Goal: Information Seeking & Learning: Check status

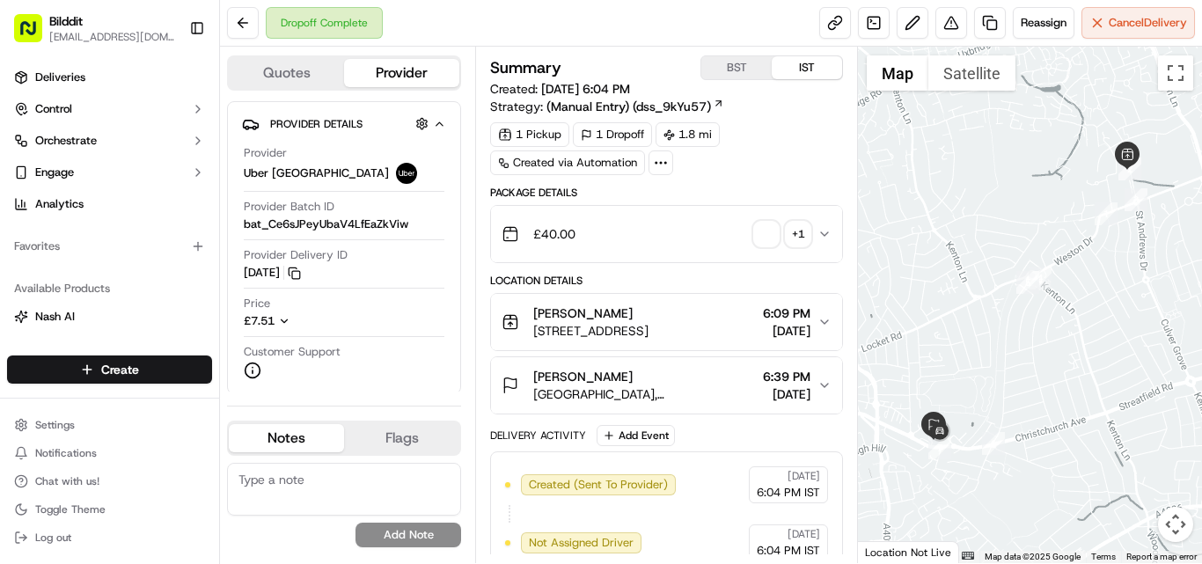
click at [824, 235] on icon "button" at bounding box center [824, 234] width 7 height 4
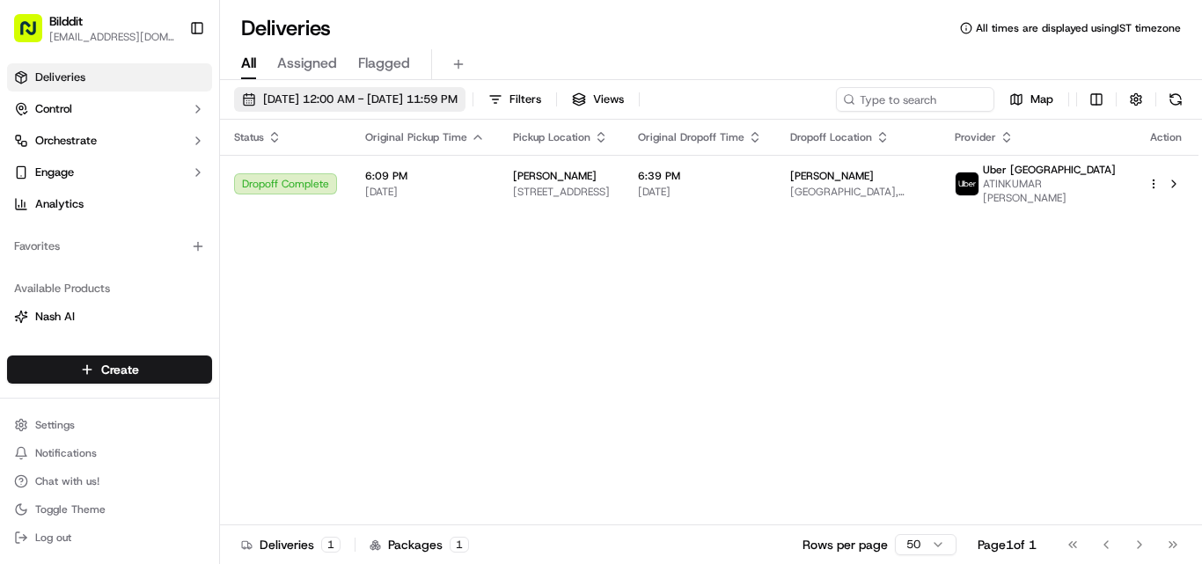
click at [356, 104] on span "[DATE] 12:00 AM - [DATE] 11:59 PM" at bounding box center [360, 100] width 194 height 16
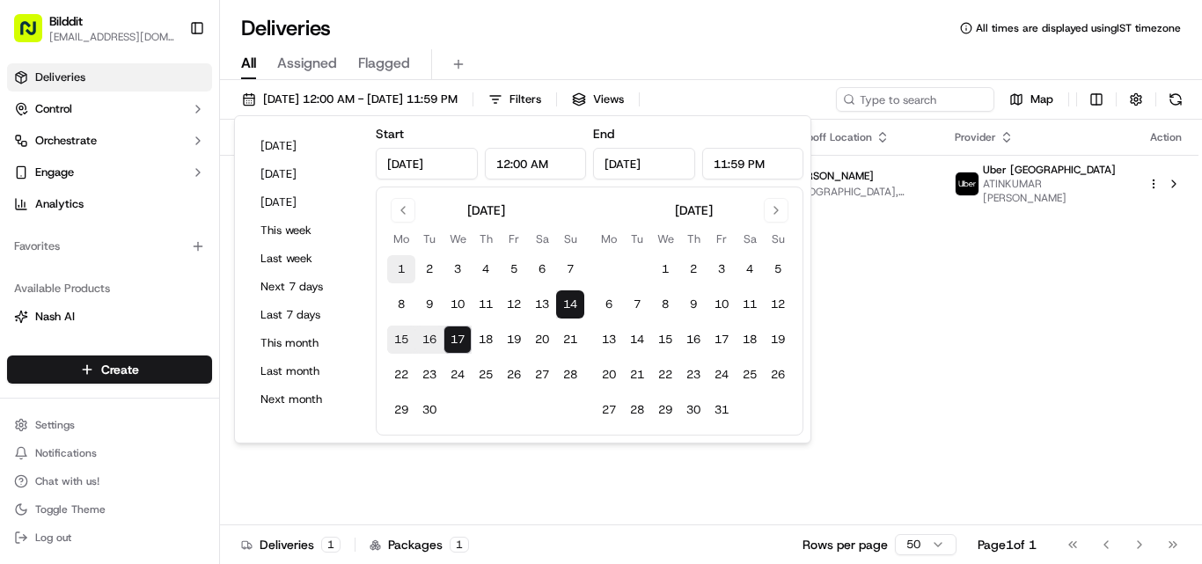
click at [410, 275] on button "1" at bounding box center [401, 269] width 28 height 28
type input "[DATE]"
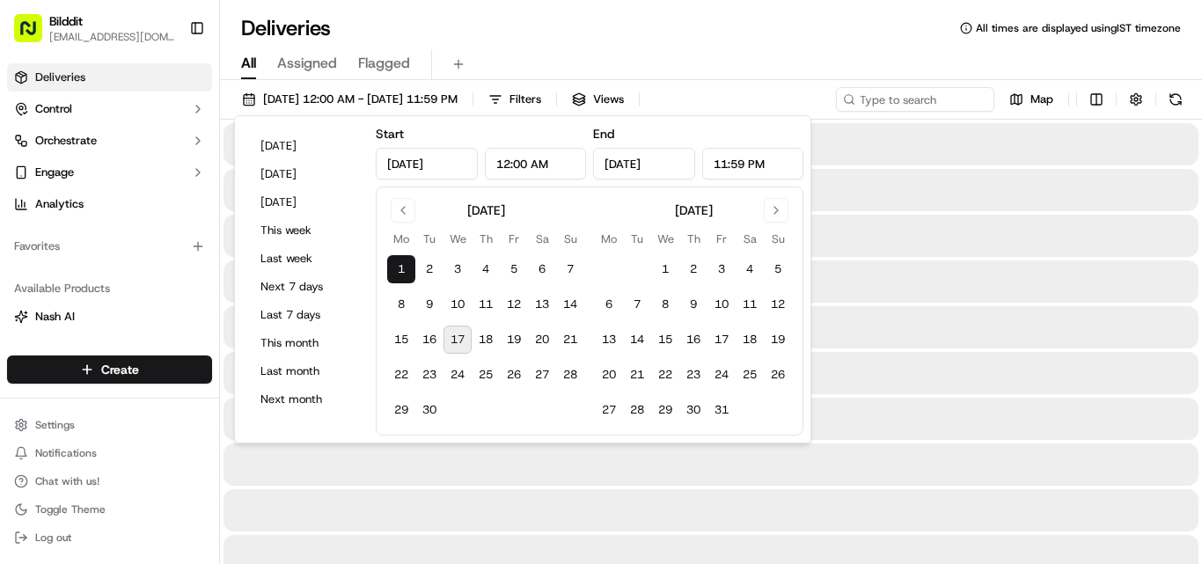
click at [451, 330] on button "17" at bounding box center [457, 340] width 28 height 28
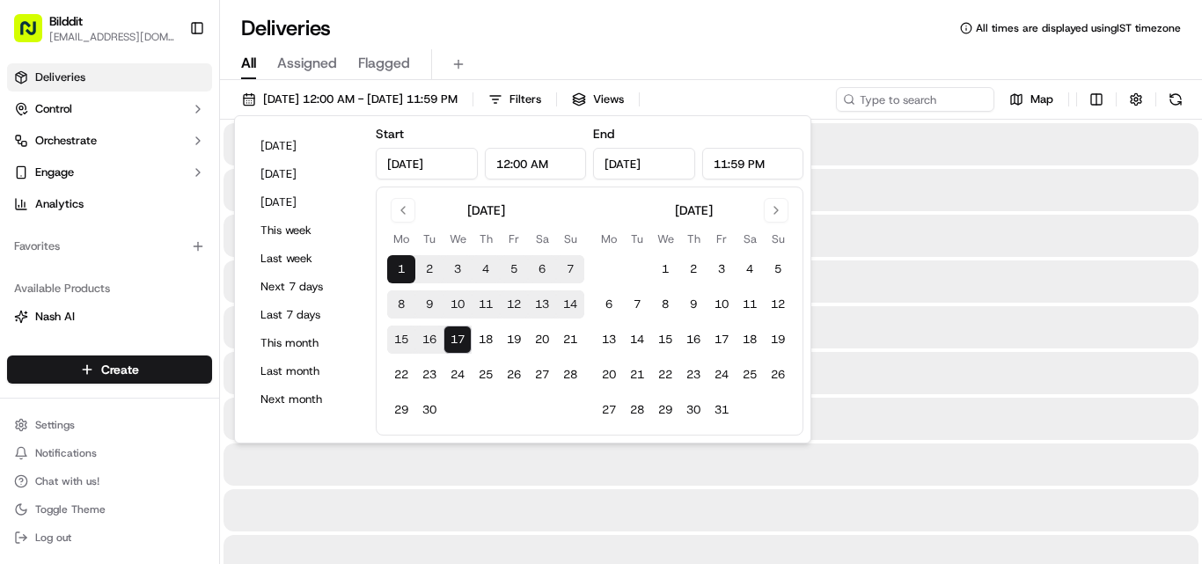
type input "[DATE]"
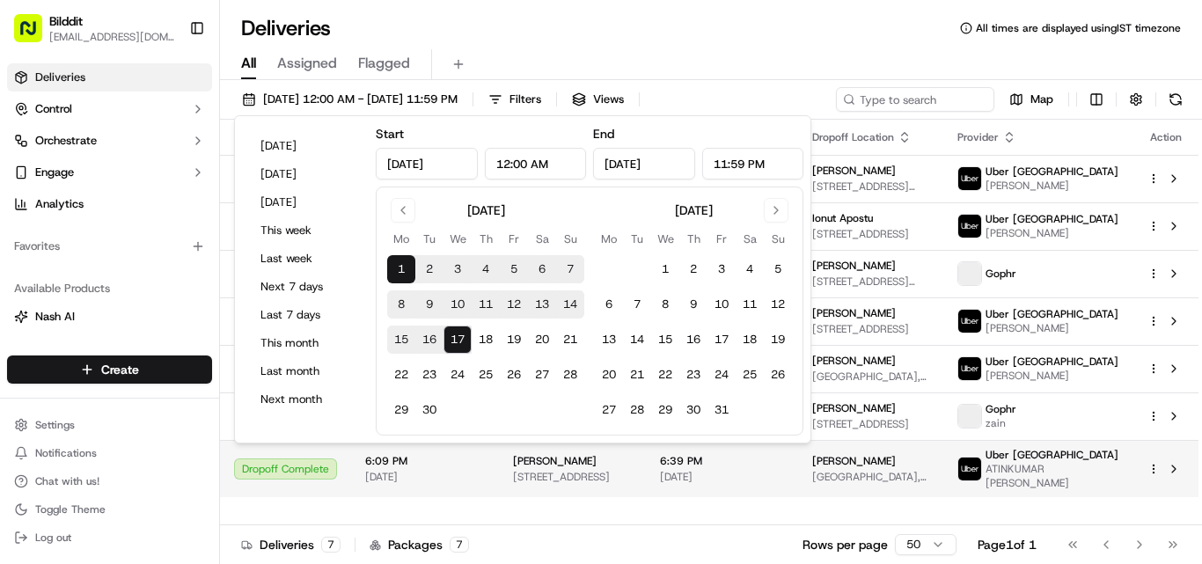
click at [510, 494] on td "[PERSON_NAME] [STREET_ADDRESS]" at bounding box center [572, 468] width 147 height 57
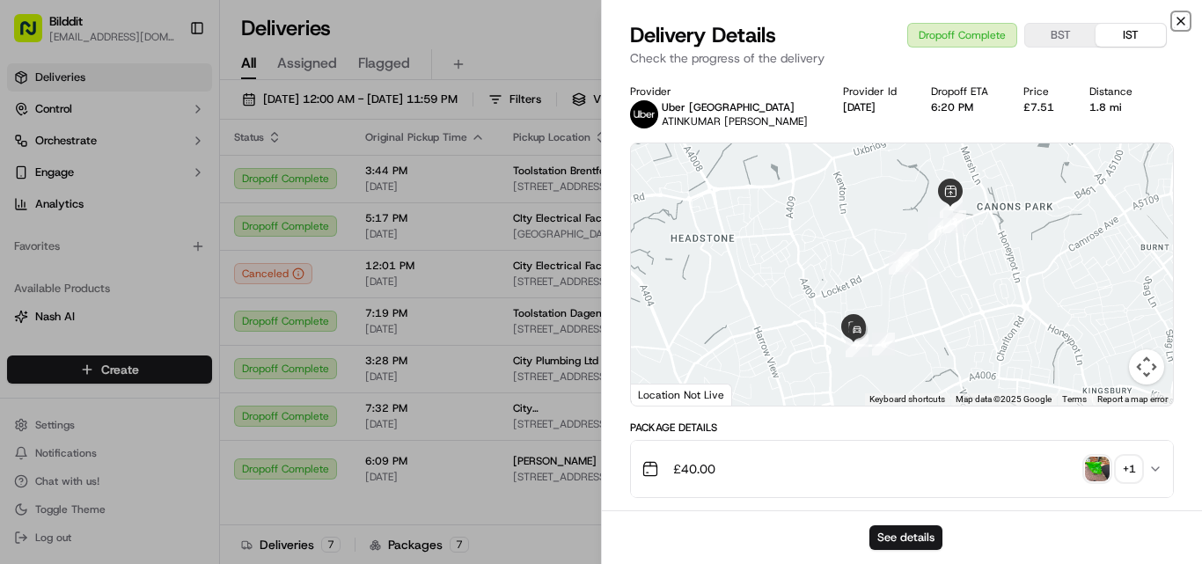
click at [1184, 24] on icon "button" at bounding box center [1181, 21] width 14 height 14
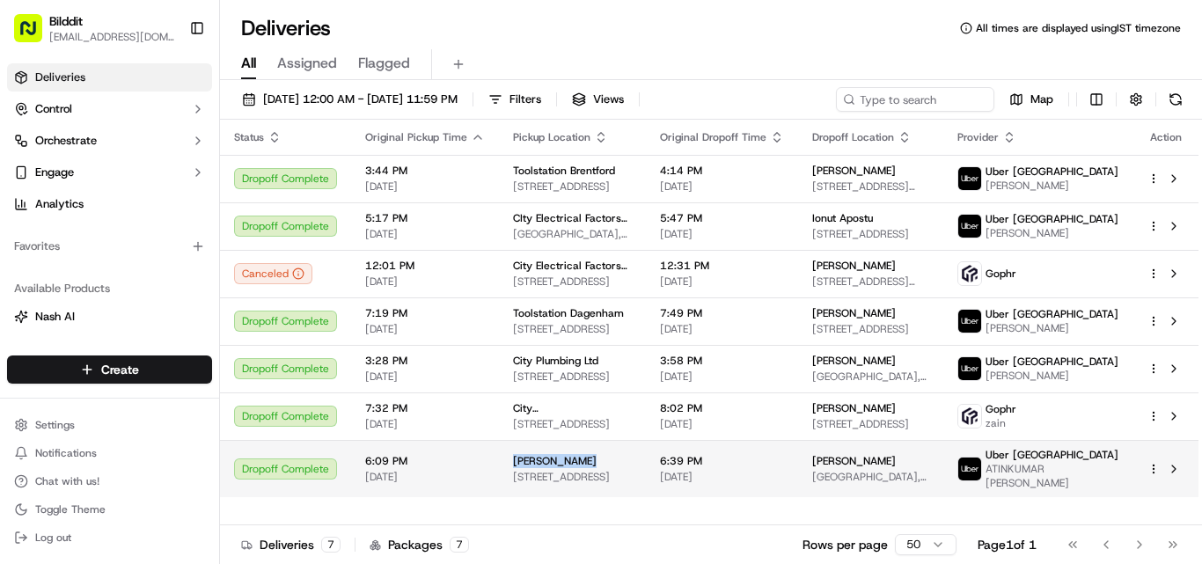
drag, startPoint x: 503, startPoint y: 458, endPoint x: 581, endPoint y: 455, distance: 77.5
click at [581, 455] on td "[PERSON_NAME] [STREET_ADDRESS]" at bounding box center [572, 468] width 147 height 57
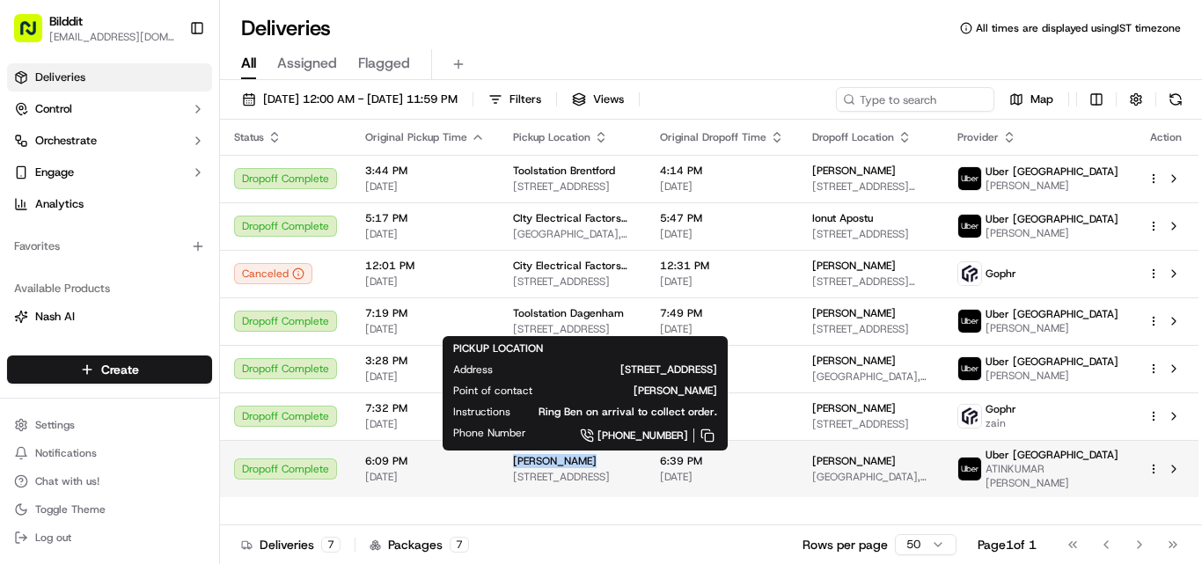
copy span "[PERSON_NAME]"
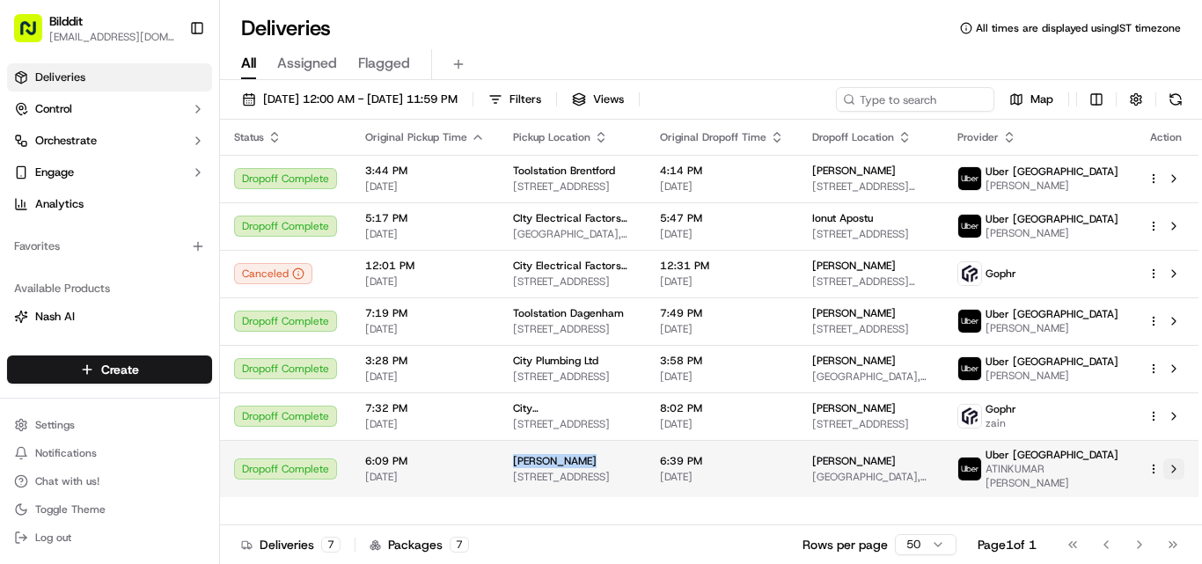
click at [1178, 474] on button at bounding box center [1173, 468] width 21 height 21
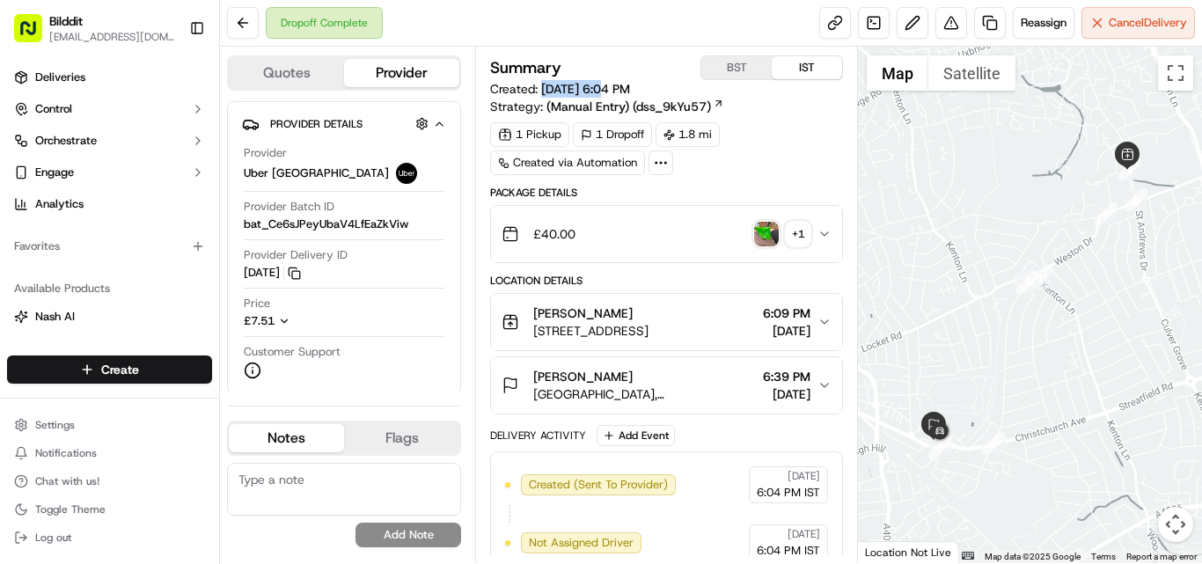
drag, startPoint x: 540, startPoint y: 88, endPoint x: 613, endPoint y: 93, distance: 73.2
click at [613, 93] on span "Created: 09/16/2025 6:04 PM" at bounding box center [560, 89] width 140 height 18
copy span "[DATE]"
click at [285, 320] on icon "button" at bounding box center [284, 321] width 12 height 12
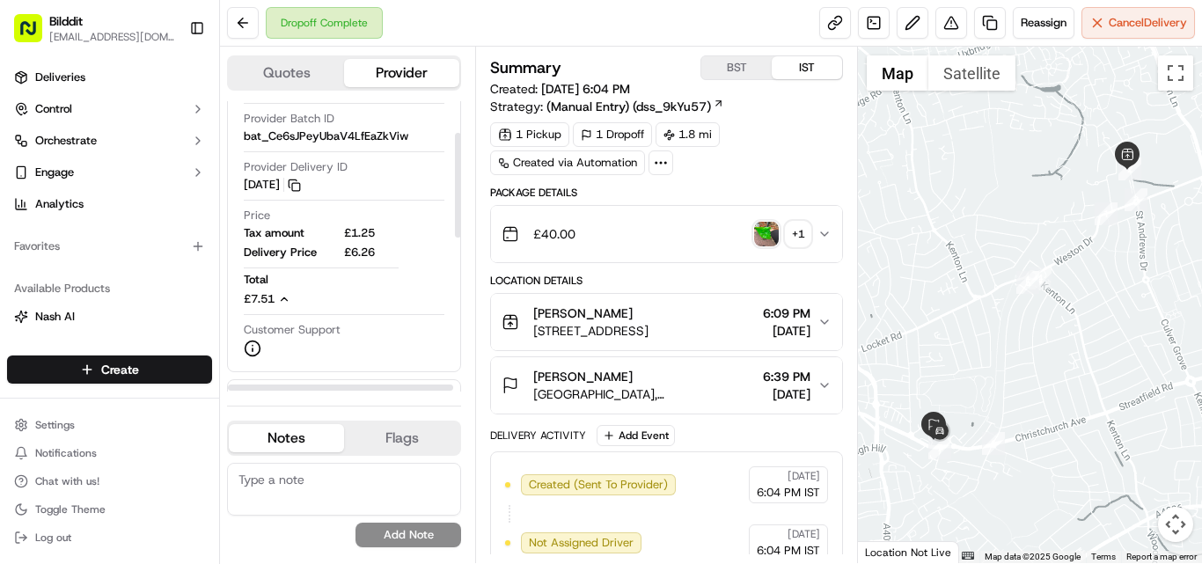
click at [370, 254] on span "£6.26" at bounding box center [371, 253] width 55 height 16
copy span "6.26"
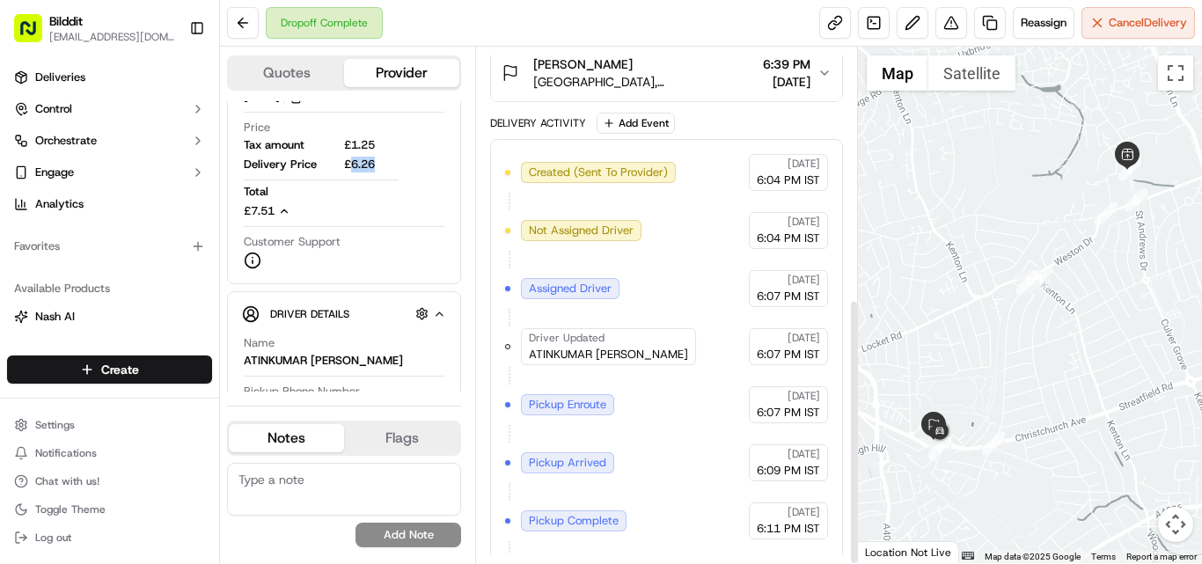
scroll to position [487, 0]
